Goal: Ask a question

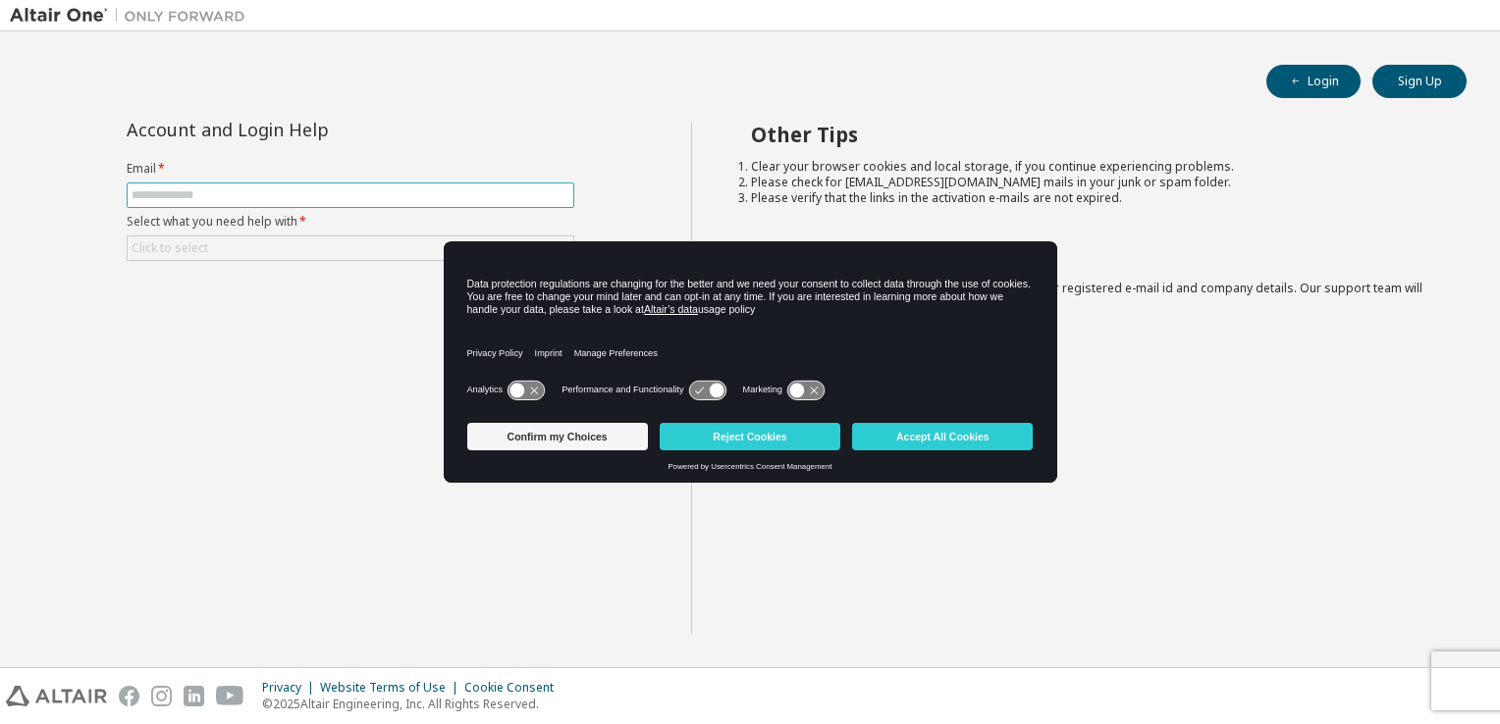
click at [214, 201] on span at bounding box center [351, 196] width 448 height 26
click at [612, 446] on button "Confirm my Choices" at bounding box center [557, 436] width 181 height 27
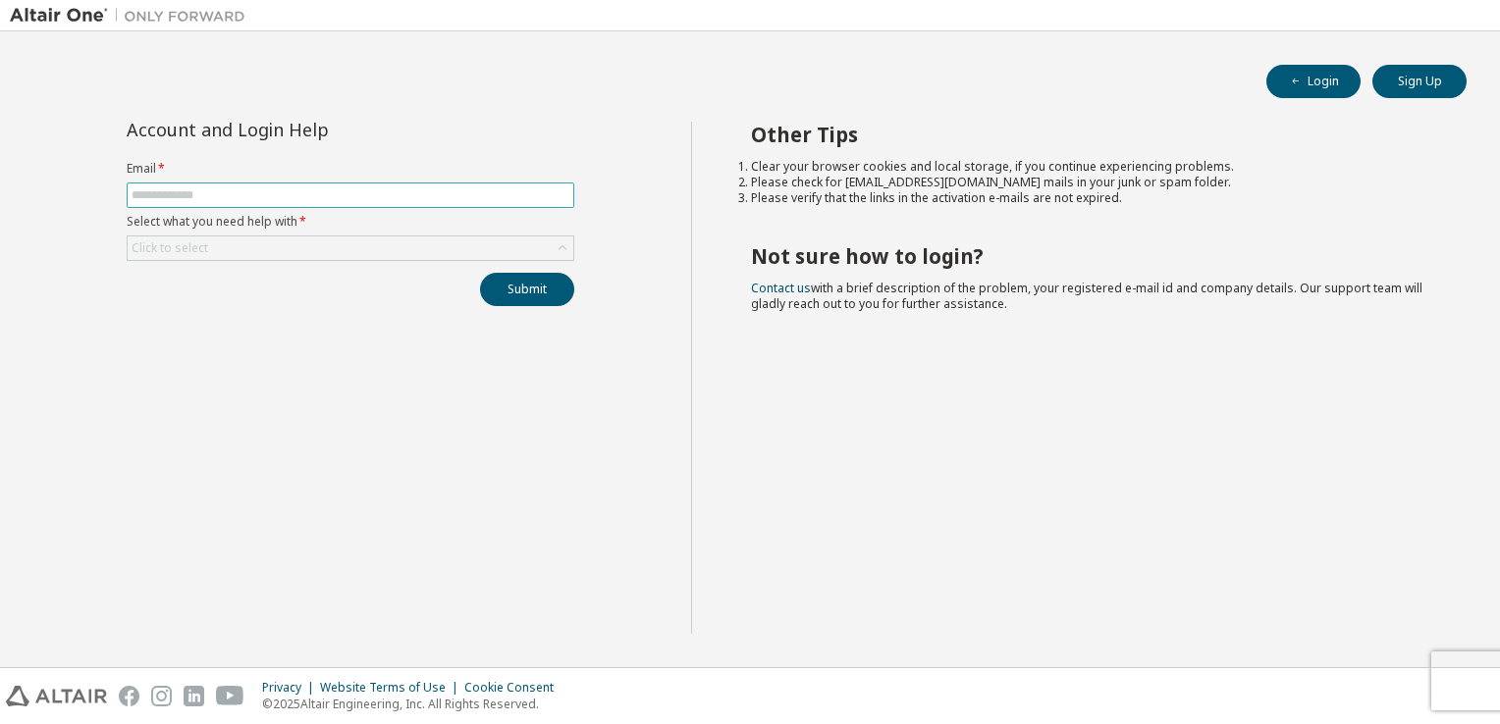
click at [234, 194] on input "text" at bounding box center [351, 195] width 438 height 16
type input "**********"
click at [282, 281] on div "Submit" at bounding box center [351, 289] width 448 height 33
click at [265, 247] on div "Click to select" at bounding box center [351, 249] width 446 height 24
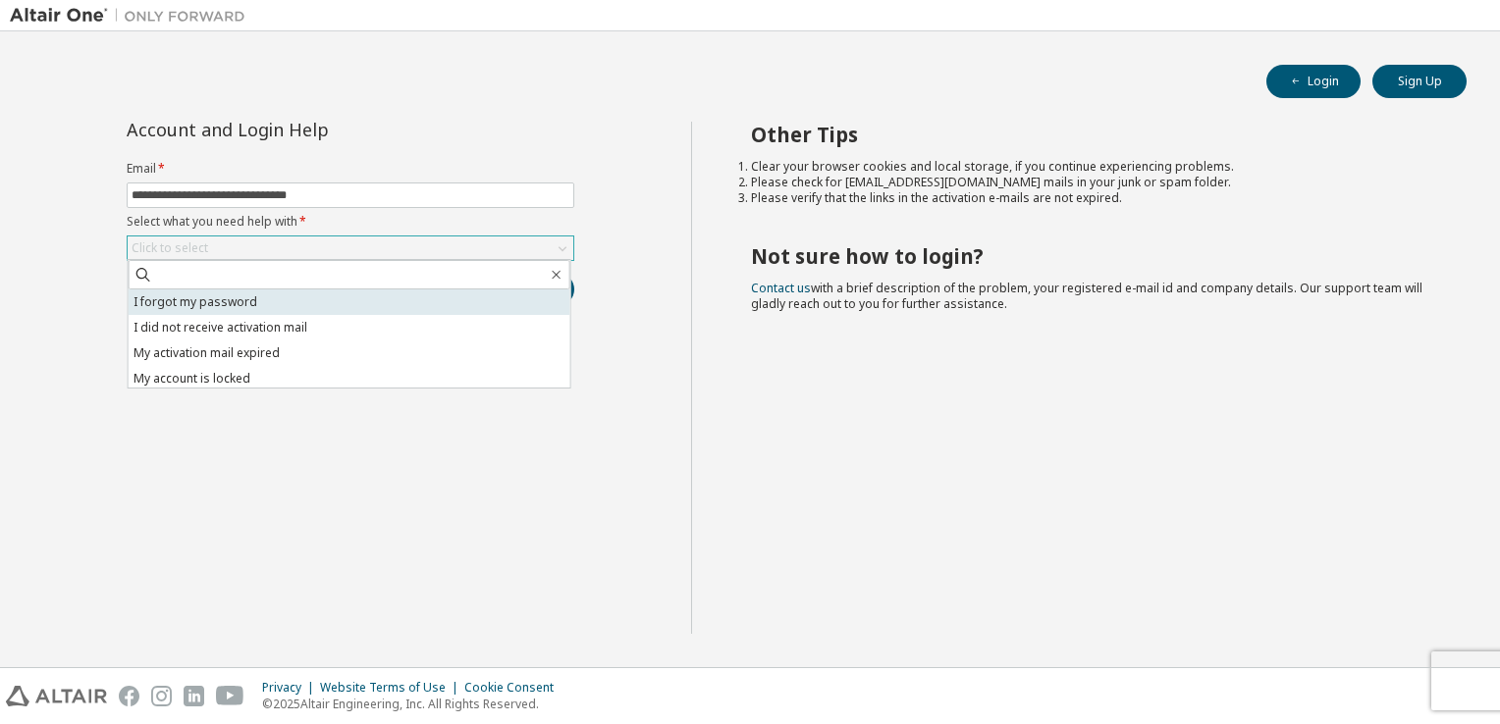
click at [262, 296] on li "I forgot my password" at bounding box center [350, 303] width 442 height 26
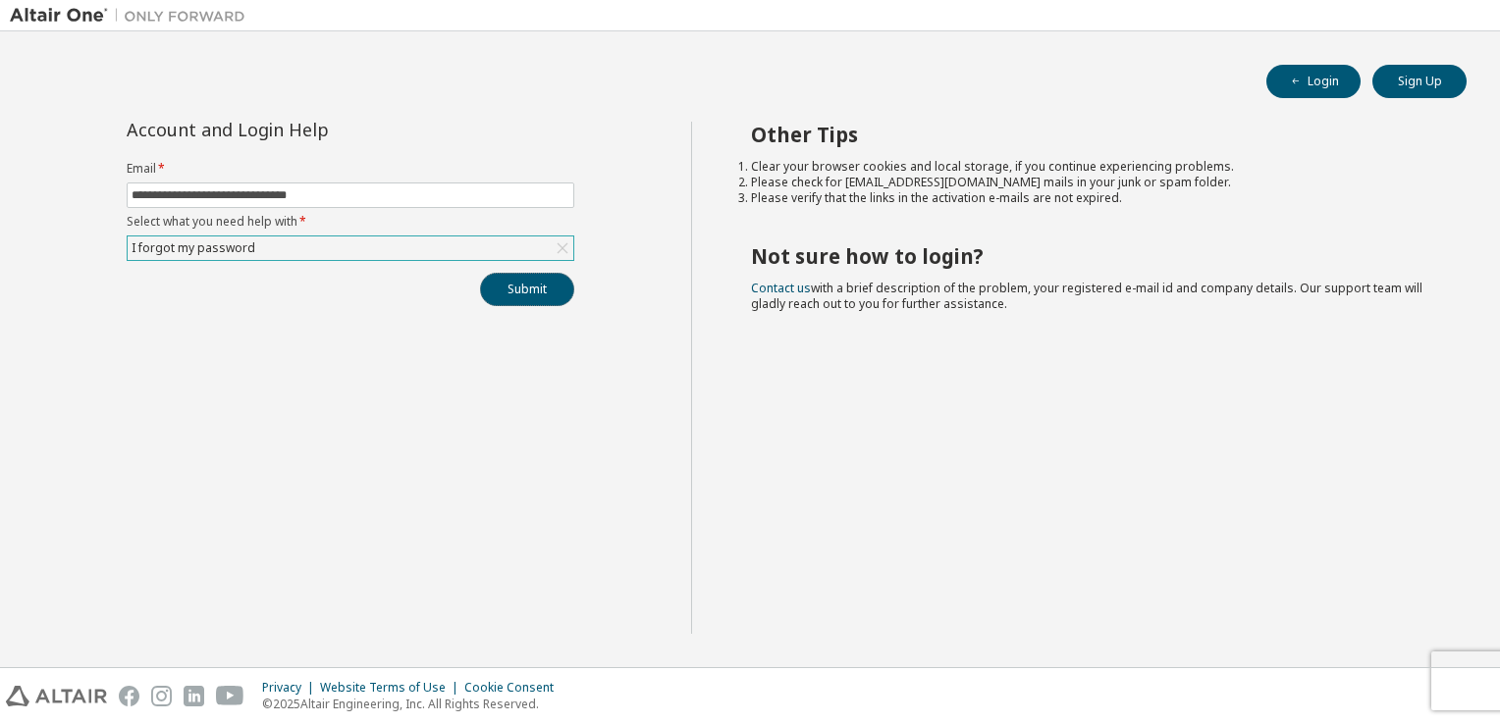
click at [516, 292] on button "Submit" at bounding box center [527, 289] width 94 height 33
